Goal: Transaction & Acquisition: Purchase product/service

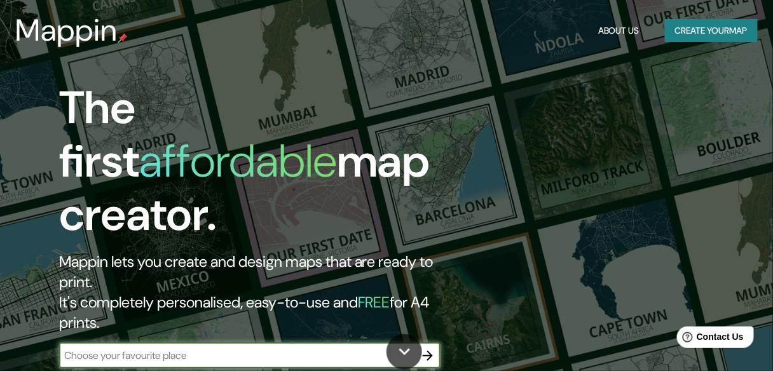
click at [727, 35] on button "Create your map" at bounding box center [711, 31] width 93 height 24
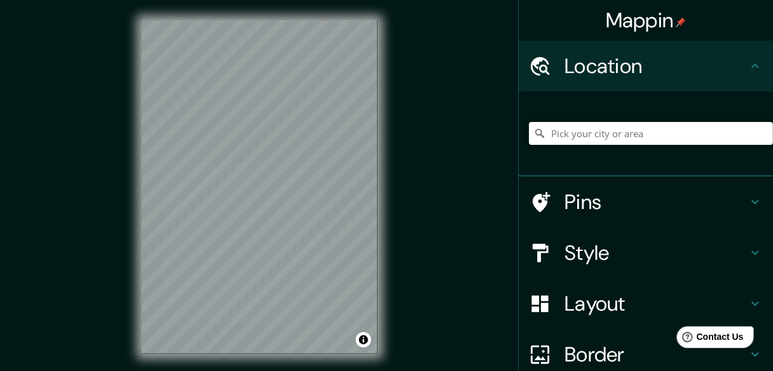
click at [594, 208] on h4 "Pins" at bounding box center [655, 201] width 183 height 25
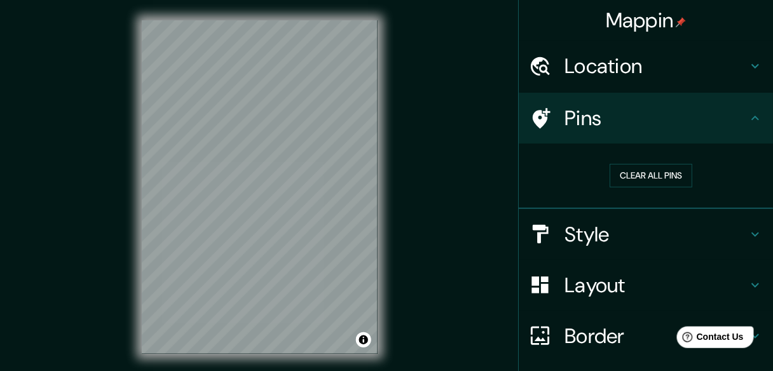
click at [604, 216] on div "Style" at bounding box center [646, 234] width 254 height 51
click at [604, 227] on h4 "Style" at bounding box center [655, 234] width 183 height 25
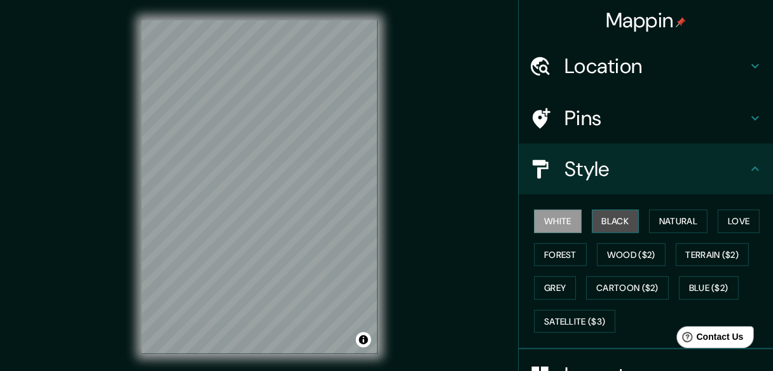
click at [602, 219] on button "Black" at bounding box center [616, 222] width 48 height 24
click at [632, 219] on button "Black" at bounding box center [616, 222] width 48 height 24
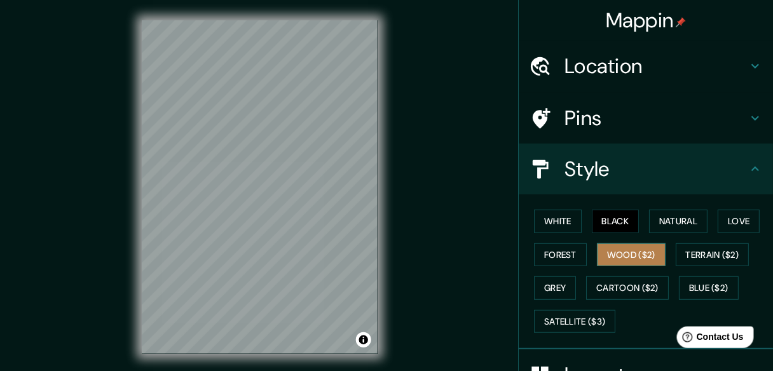
click at [613, 247] on button "Wood ($2)" at bounding box center [631, 255] width 69 height 24
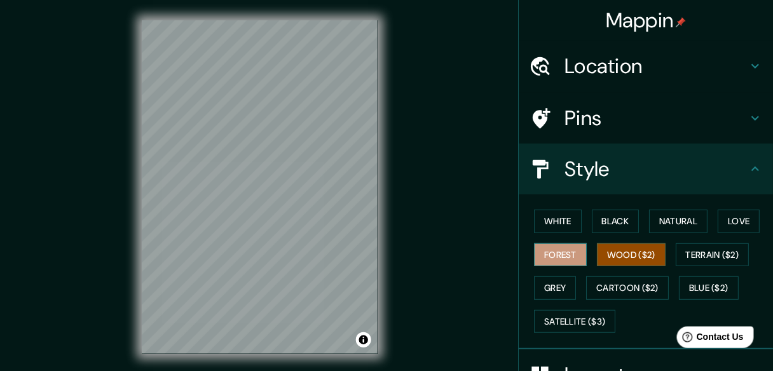
click at [568, 255] on button "Forest" at bounding box center [560, 255] width 53 height 24
click at [608, 251] on button "Wood ($2)" at bounding box center [631, 255] width 69 height 24
click at [551, 224] on button "White" at bounding box center [558, 222] width 48 height 24
